Goal: Task Accomplishment & Management: Manage account settings

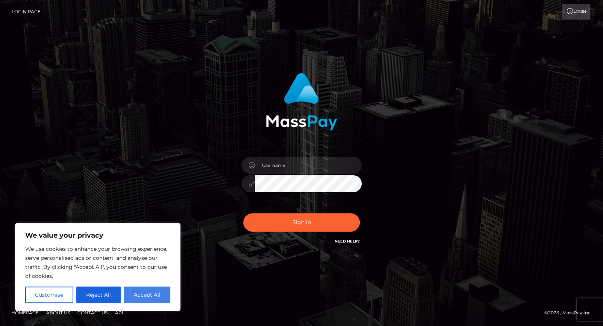
click at [146, 296] on button "Accept All" at bounding box center [147, 294] width 47 height 17
checkbox input "true"
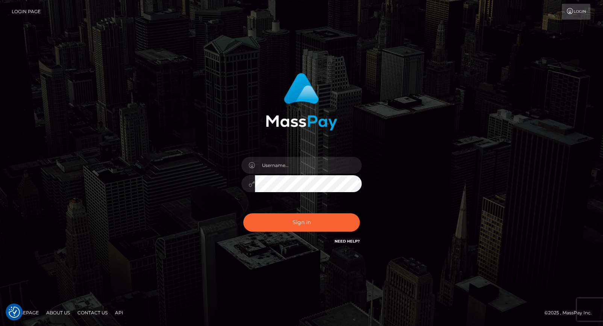
click at [578, 9] on link "Login" at bounding box center [575, 12] width 29 height 16
click at [343, 239] on link "Need Help?" at bounding box center [346, 241] width 25 height 5
click at [97, 168] on div "Sign in" at bounding box center [301, 162] width 428 height 191
click at [26, 9] on link "Login Page" at bounding box center [26, 12] width 29 height 16
